Goal: Find contact information: Find contact information

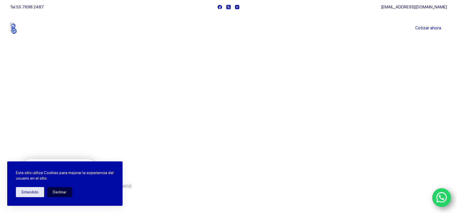
click at [59, 194] on button "Declinar" at bounding box center [59, 192] width 25 height 10
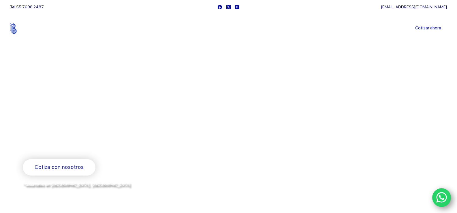
click at [224, 28] on link "Sucursales" at bounding box center [218, 28] width 36 height 0
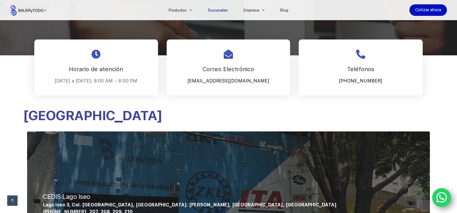
scroll to position [115, 0]
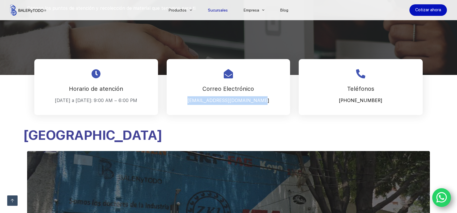
drag, startPoint x: 264, startPoint y: 101, endPoint x: 196, endPoint y: 102, distance: 68.3
click at [196, 102] on p "Cotizaciones@balerytodo.com" at bounding box center [228, 100] width 109 height 9
copy p "Cotizaciones@balerytodo.com"
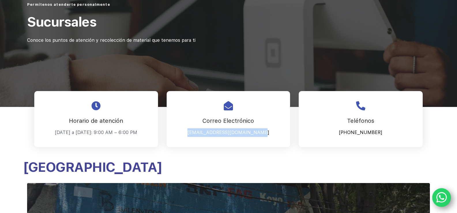
scroll to position [87, 0]
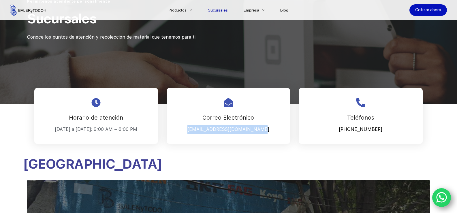
copy p "Cotizaciones@balerytodo.com"
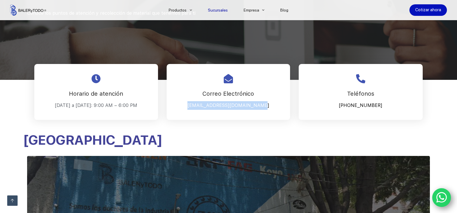
scroll to position [58, 0]
